Goal: Transaction & Acquisition: Subscribe to service/newsletter

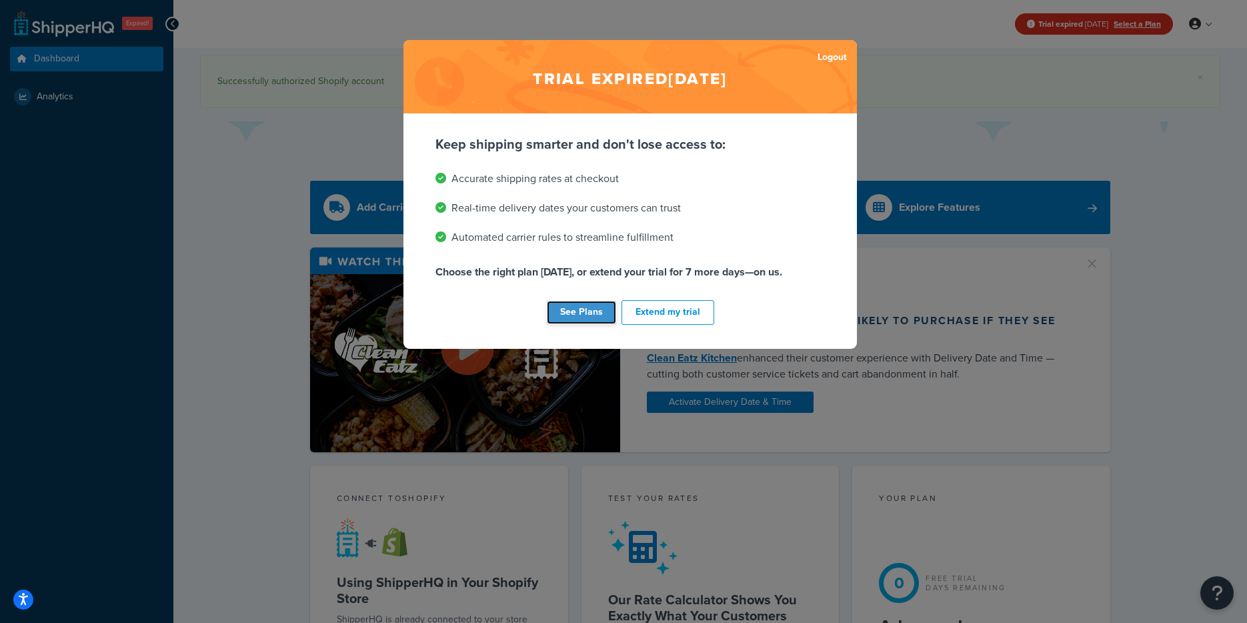
click at [593, 310] on link "See Plans" at bounding box center [581, 312] width 69 height 23
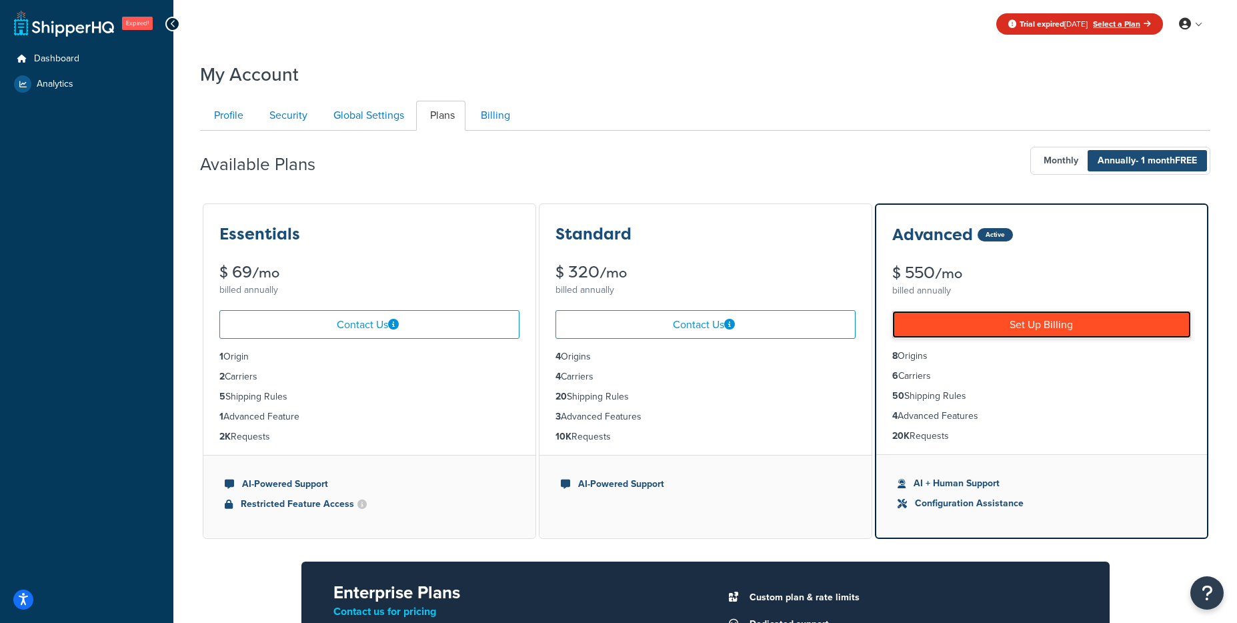
click at [1005, 323] on link "Set Up Billing" at bounding box center [1041, 324] width 299 height 27
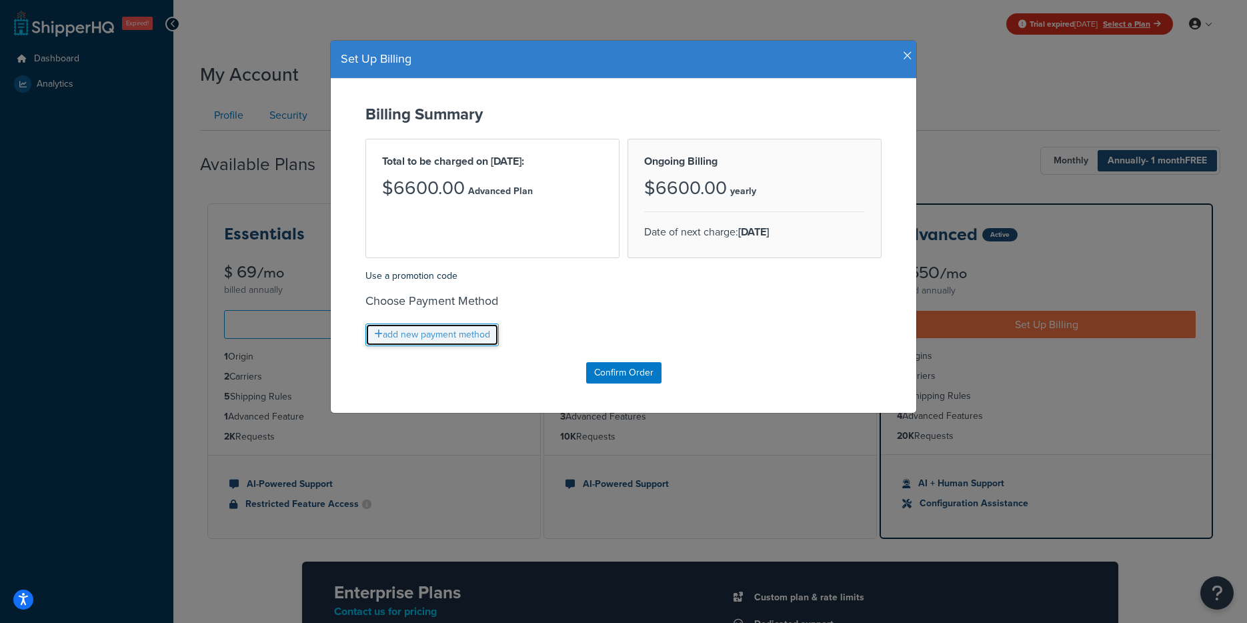
click at [426, 333] on link "add new payment method" at bounding box center [431, 334] width 133 height 23
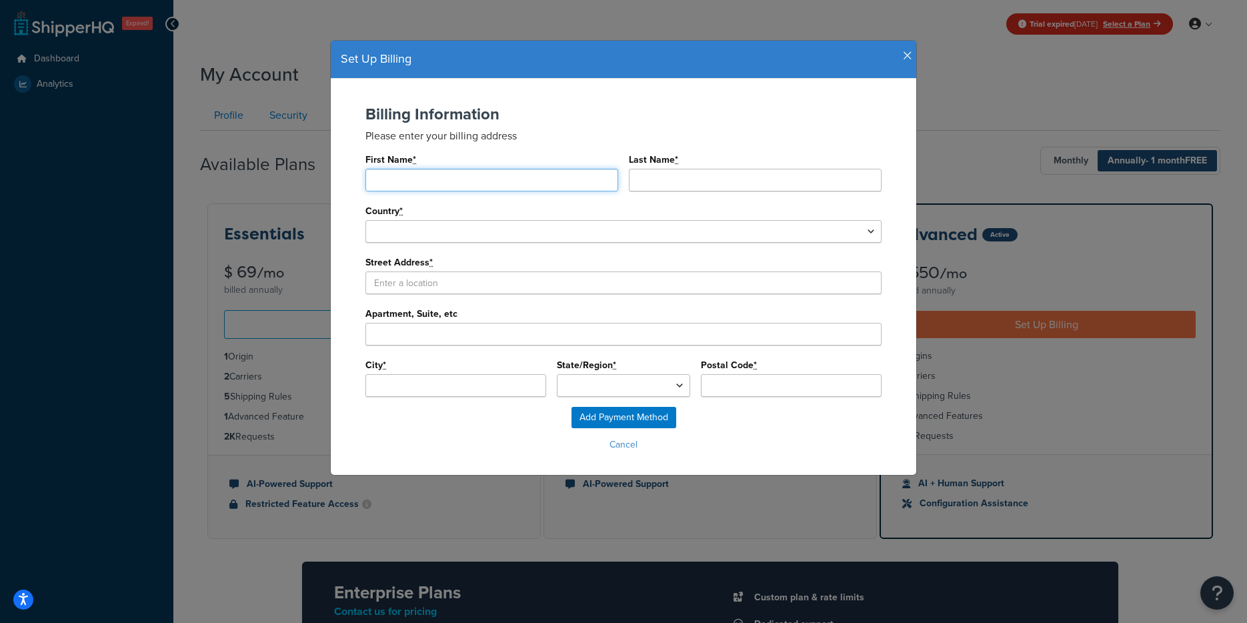
click at [401, 181] on input "First Name *" at bounding box center [491, 180] width 253 height 23
type input "David"
type input "Detwiler"
select select "1000"
select select
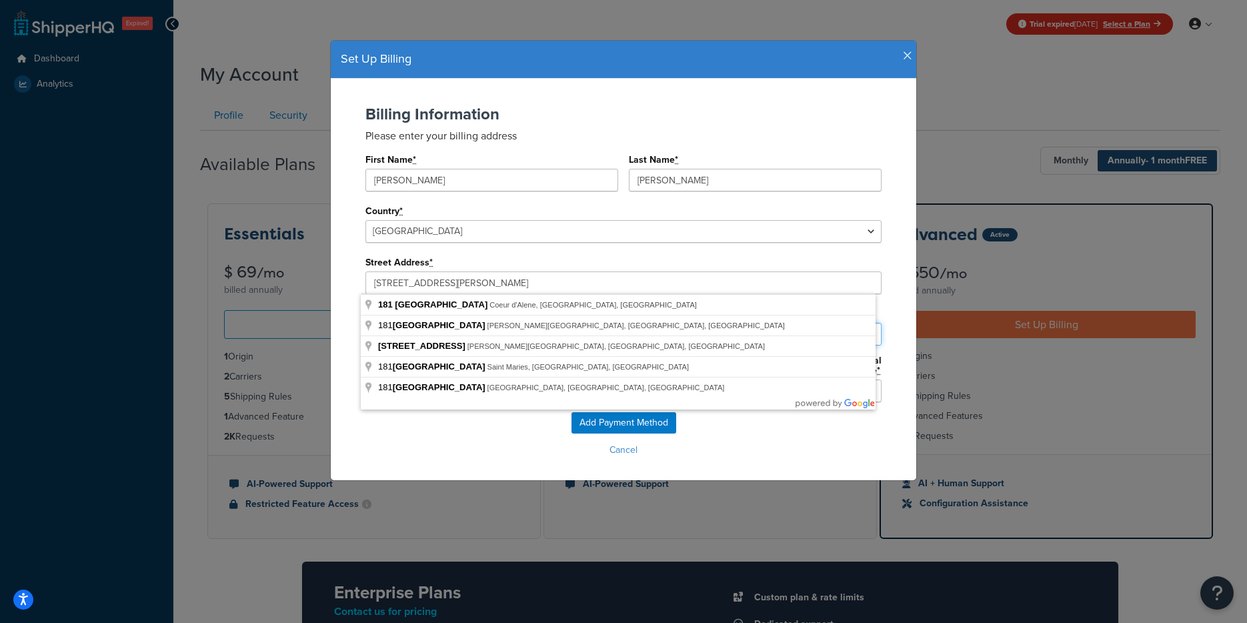
type input "East Aqua Circle"
type input "Dalton Gardens"
select select "ID"
type input "83815"
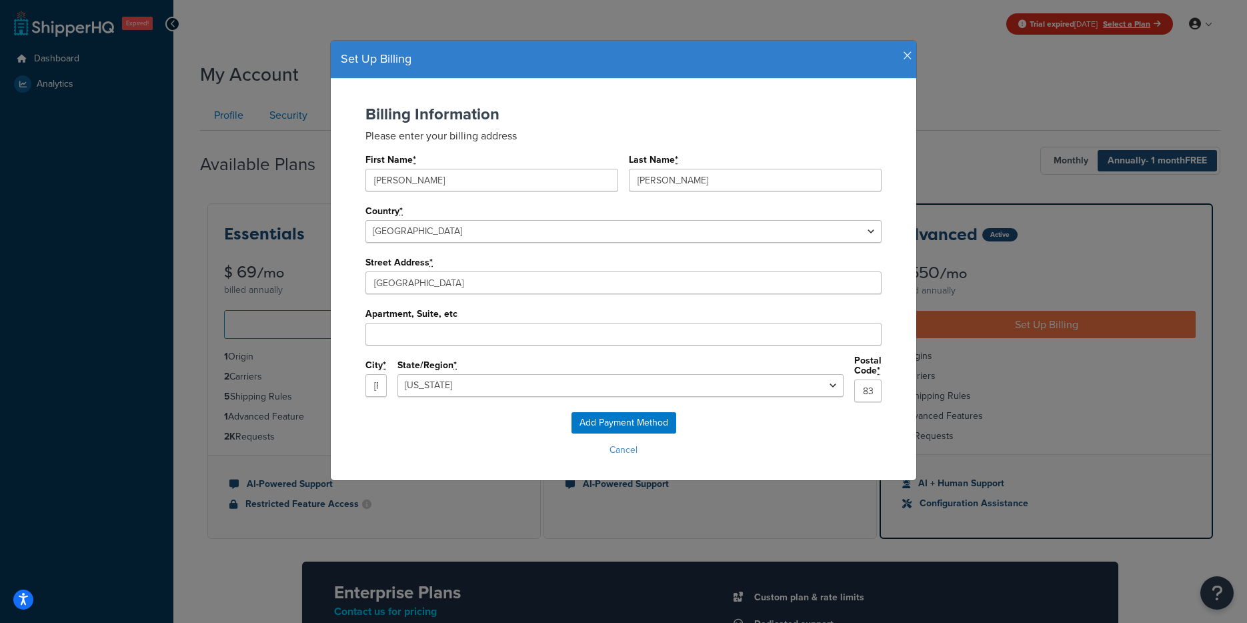
click at [290, 269] on div "Set Up Billing Billing Information Please enter your billing address First Name…" at bounding box center [623, 311] width 1247 height 623
click at [409, 282] on input "East Aqua Circle" at bounding box center [623, 282] width 516 height 23
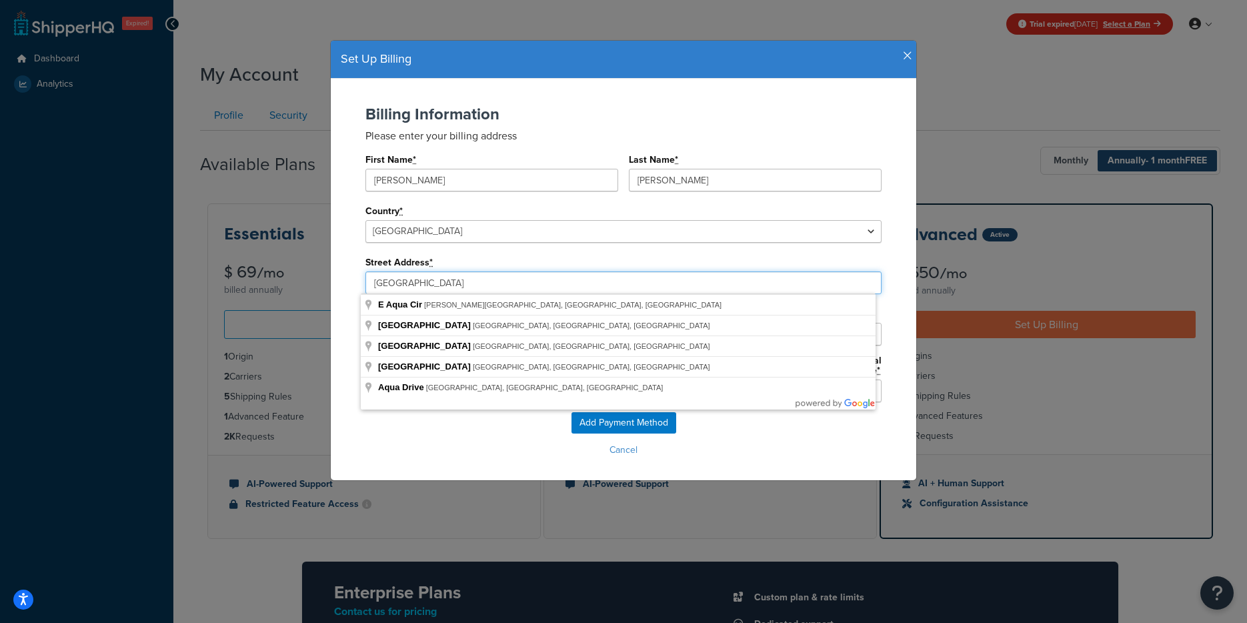
click at [409, 282] on input "East Aqua Circle" at bounding box center [623, 282] width 516 height 23
type input "W"
type input "181 W Aqua Ave"
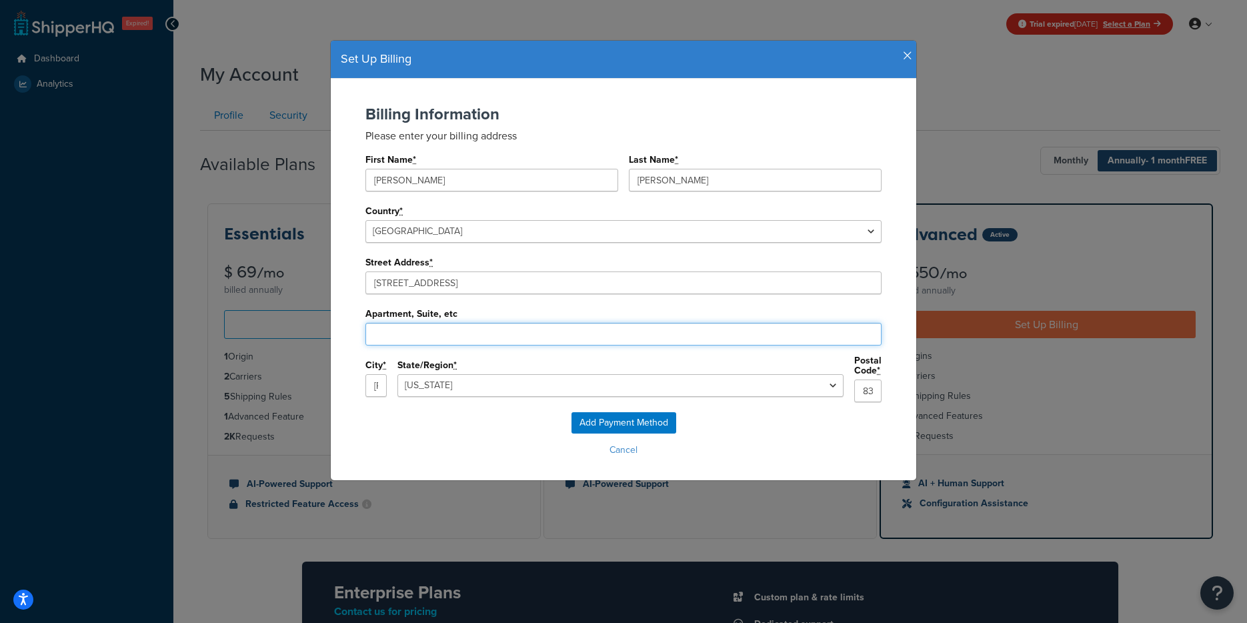
click at [395, 337] on input "Apartment, Suite, etc" at bounding box center [623, 334] width 516 height 23
type input "Suite A"
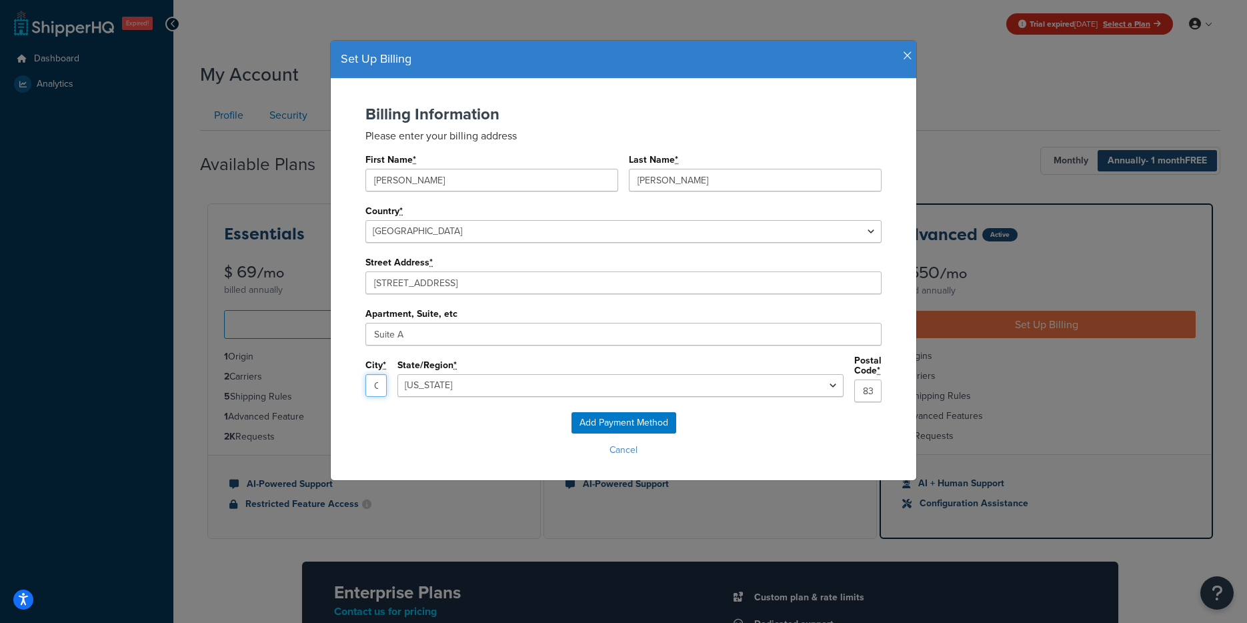
type input "Coeur D'Alene"
click at [629, 413] on input "Add Payment Method" at bounding box center [623, 422] width 105 height 21
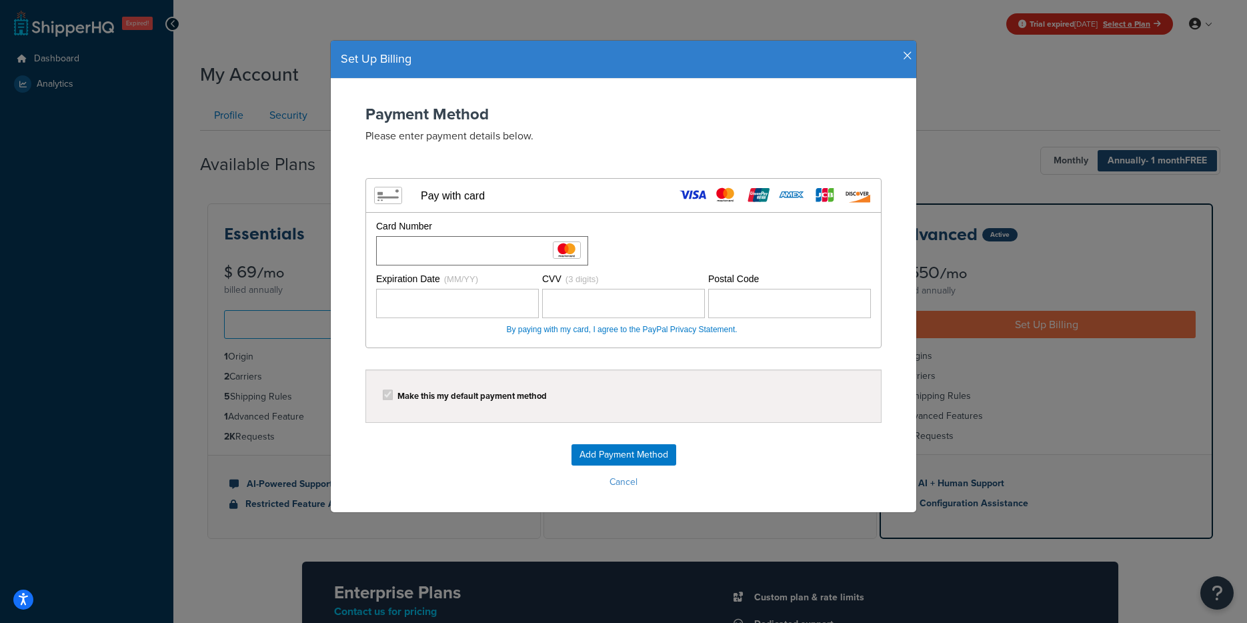
click at [515, 213] on div "Card Number Please fill out a card number. Expiration Date (MM/YY) CVV (3 digit…" at bounding box center [623, 280] width 515 height 135
click at [785, 136] on p "Please enter payment details below." at bounding box center [623, 135] width 516 height 15
click at [619, 451] on input "Add Payment Method" at bounding box center [623, 454] width 105 height 21
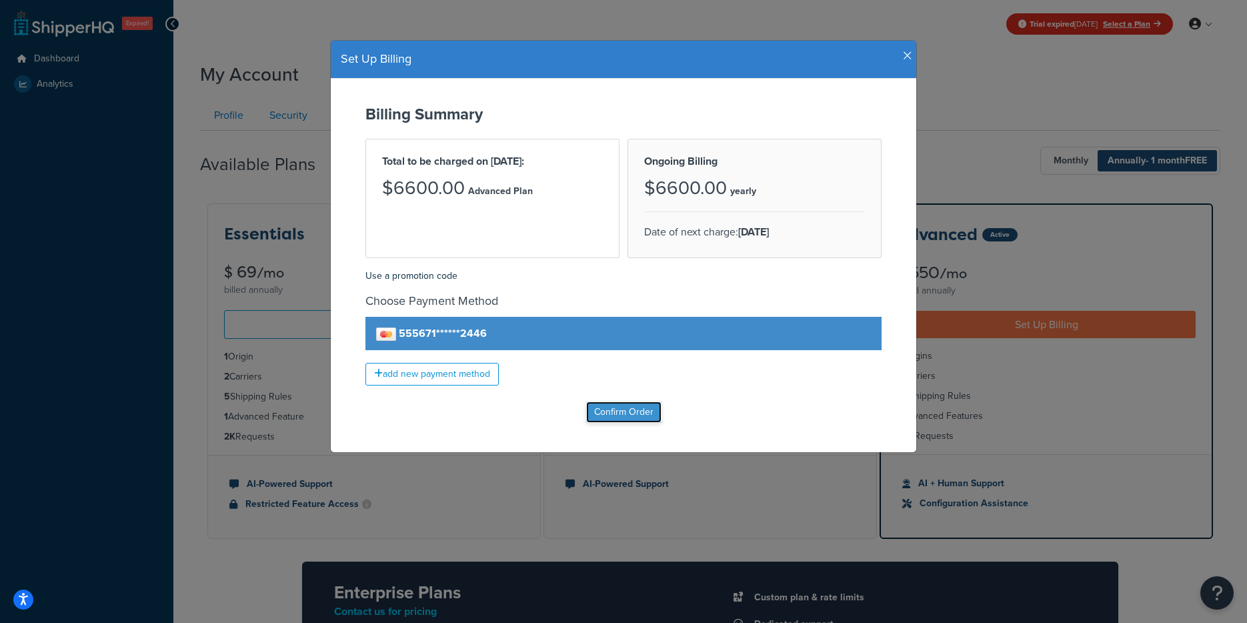
click at [619, 413] on input "Confirm Order" at bounding box center [623, 411] width 75 height 21
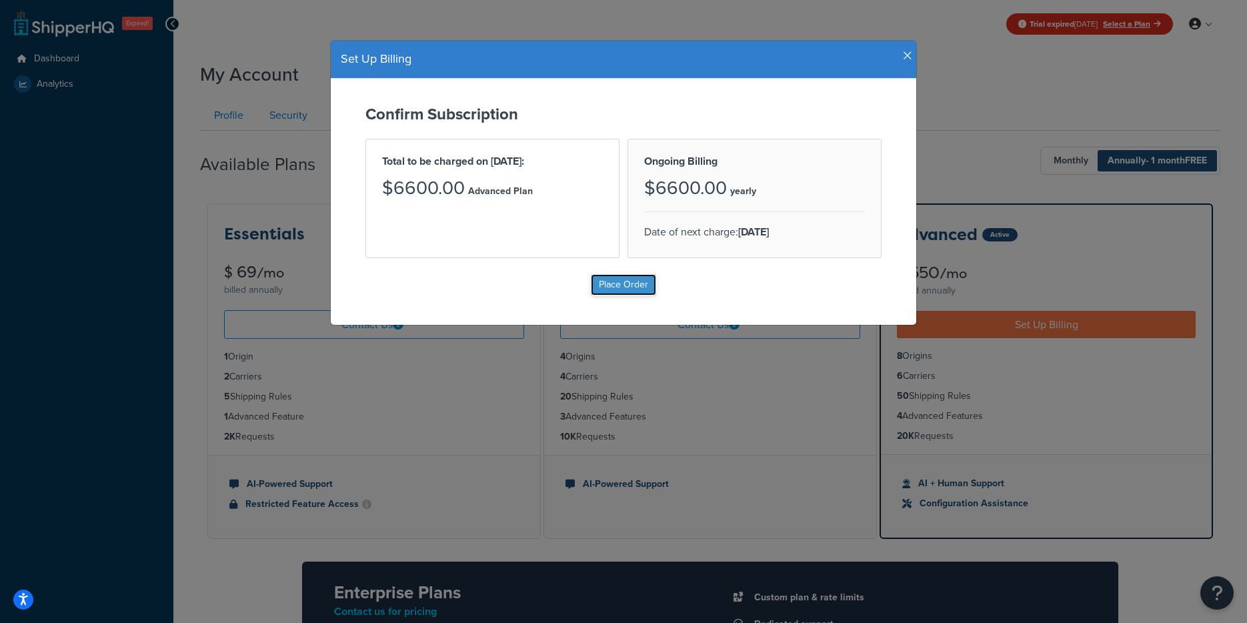
click at [623, 283] on input "Place Order" at bounding box center [623, 284] width 65 height 21
type input "Place Order"
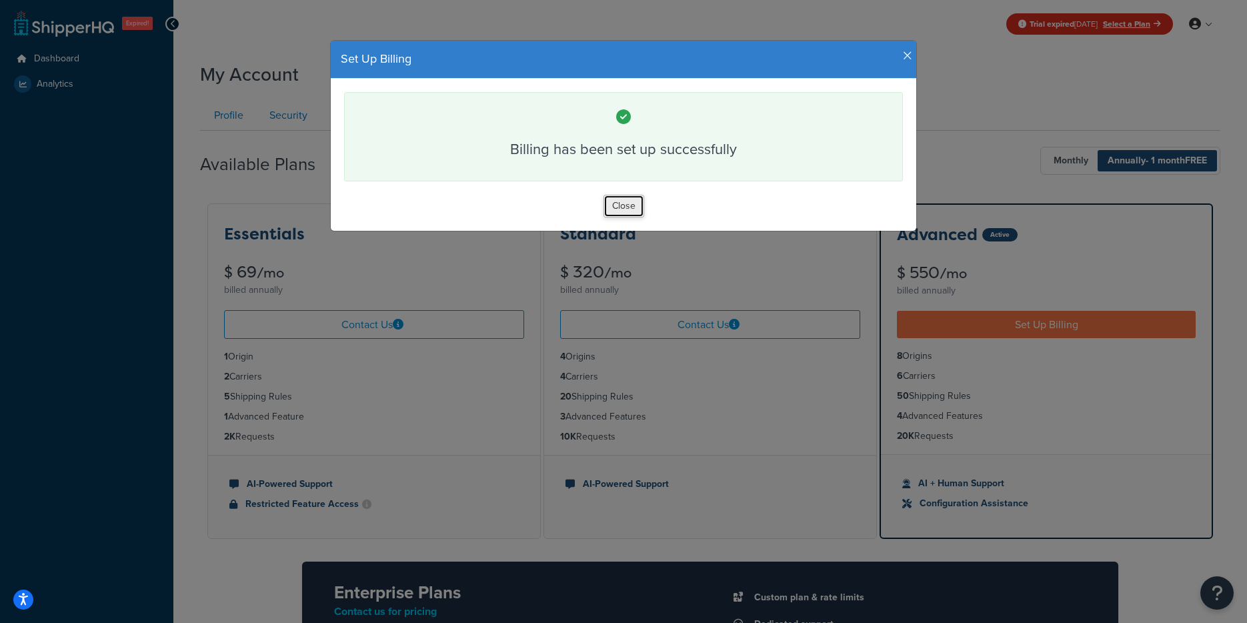
click at [620, 200] on button "Close" at bounding box center [623, 206] width 41 height 23
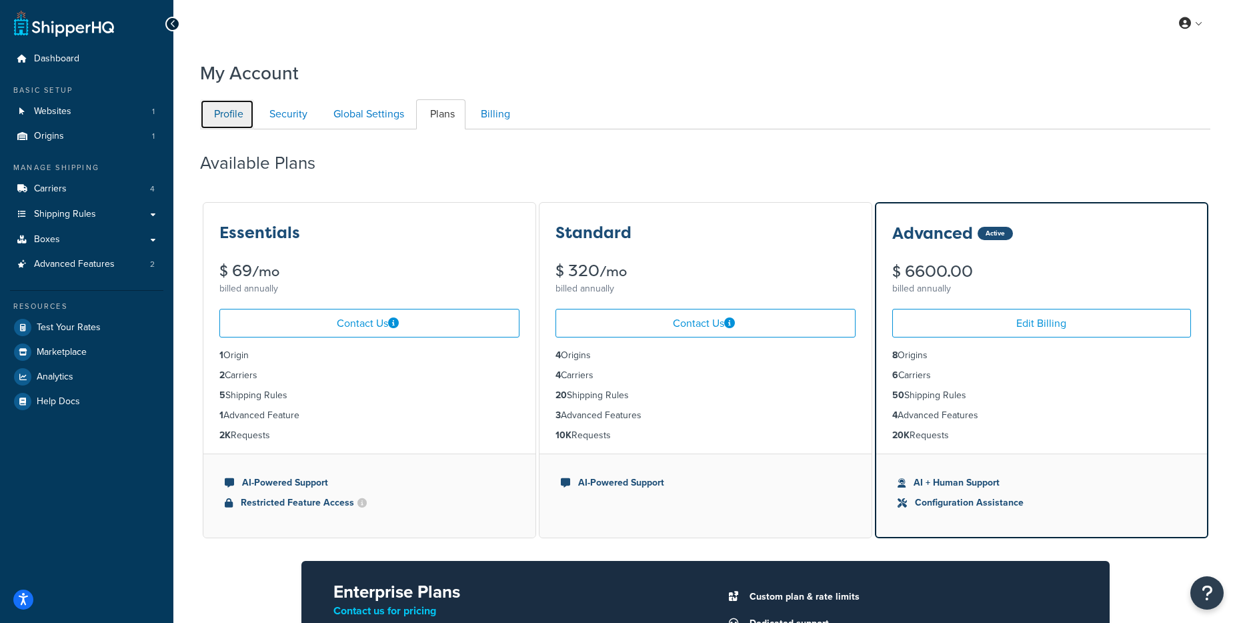
click at [231, 118] on link "Profile" at bounding box center [227, 114] width 54 height 30
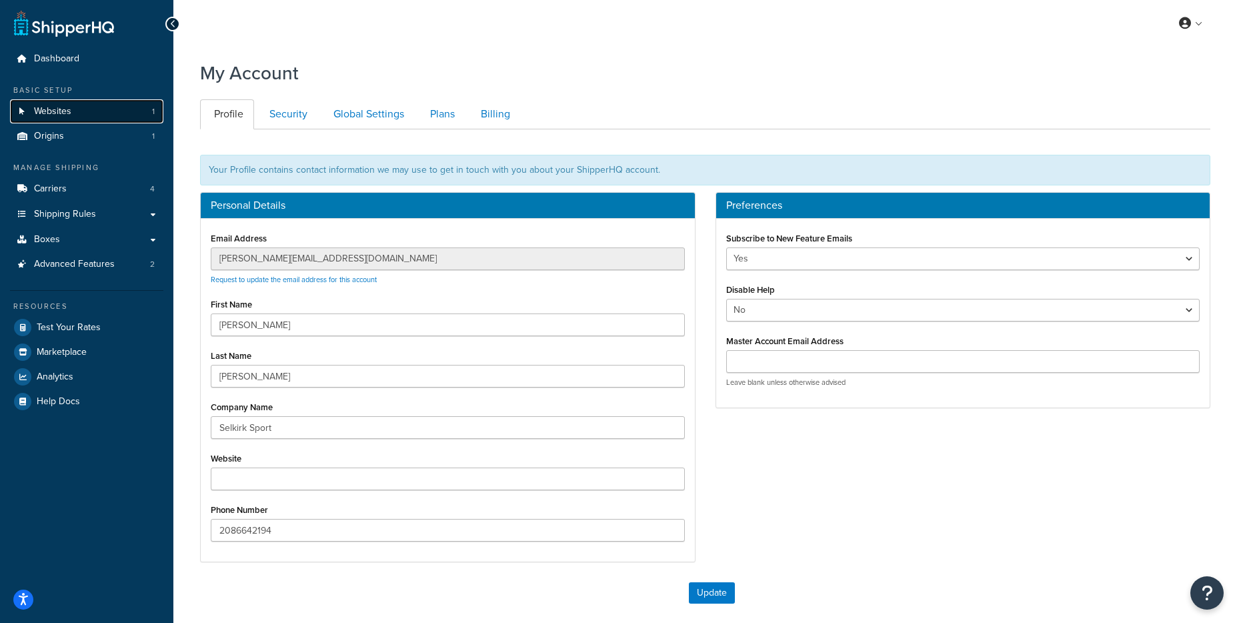
click at [87, 113] on link "Websites 1" at bounding box center [86, 111] width 153 height 25
